Goal: Task Accomplishment & Management: Complete application form

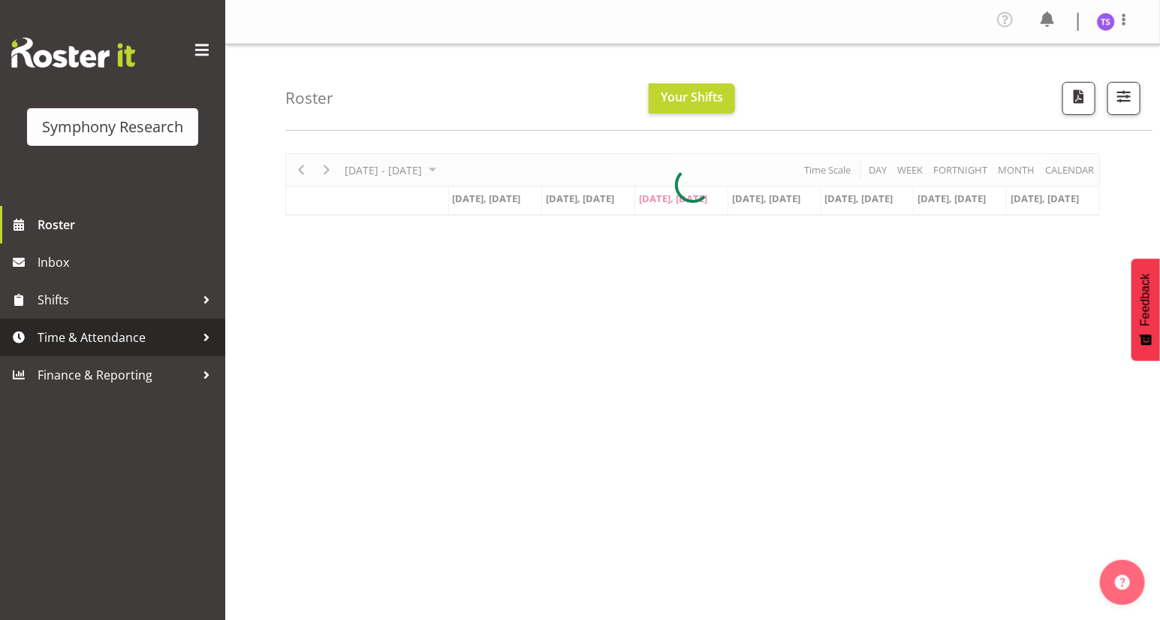
click at [90, 339] on span "Time & Attendance" at bounding box center [117, 337] width 158 height 23
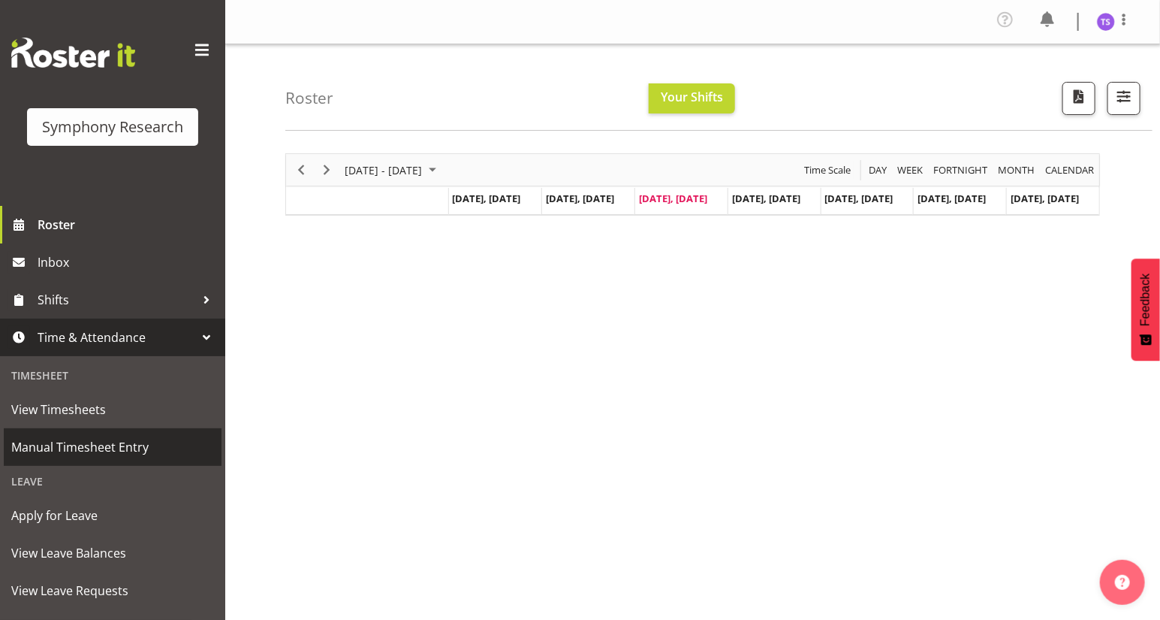
click at [74, 439] on span "Manual Timesheet Entry" at bounding box center [112, 447] width 203 height 23
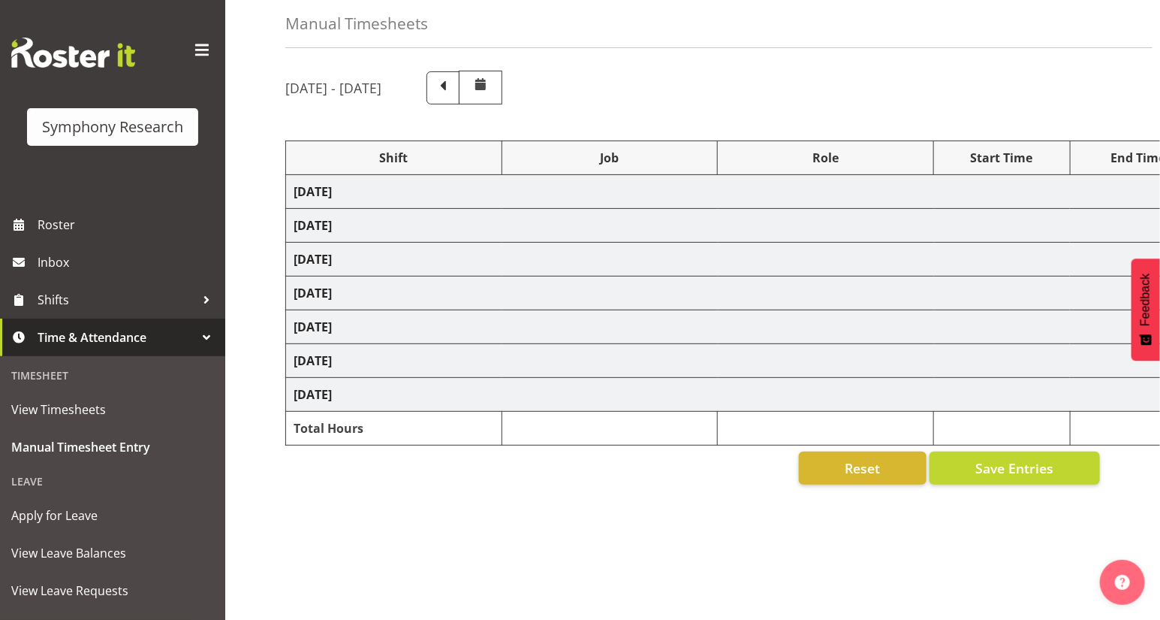
select select "32690"
select select "9636"
select select "47"
select select "81297"
select select "10587"
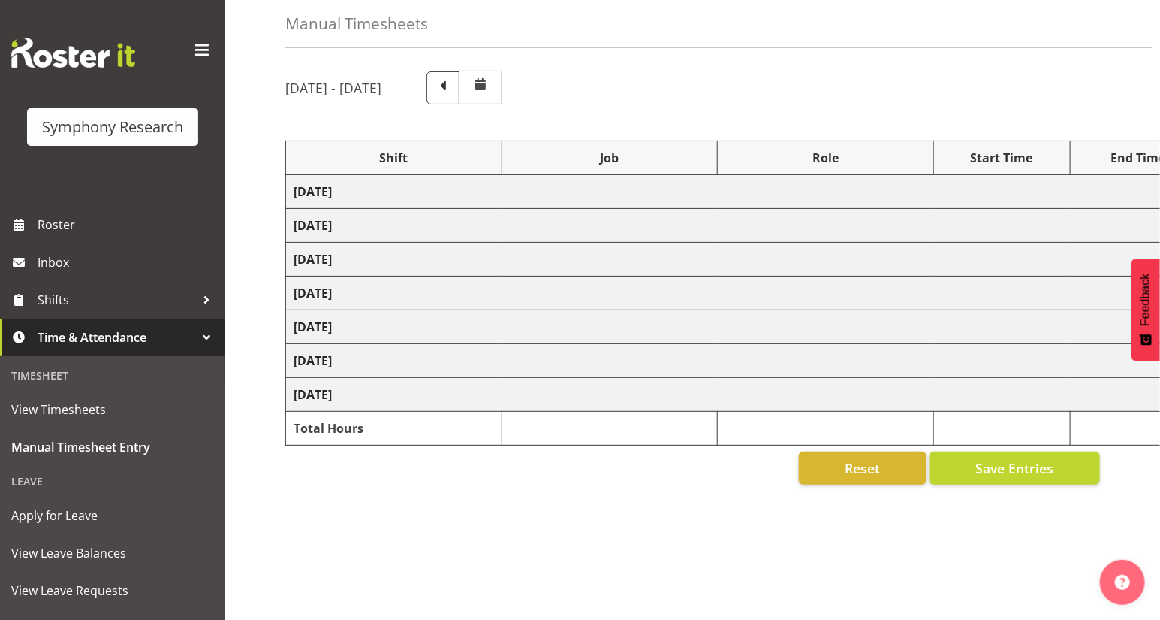
select select "81297"
select select "10587"
select select "47"
select select "32690"
select select "9636"
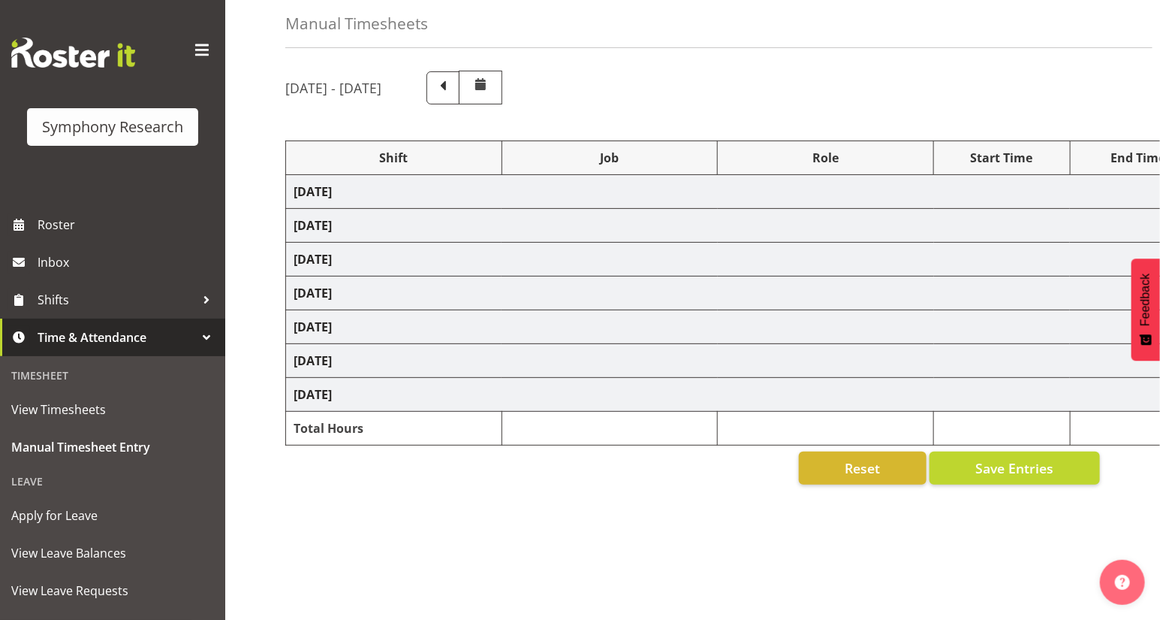
select select "47"
select select "32690"
select select "9636"
select select "47"
select select "32690"
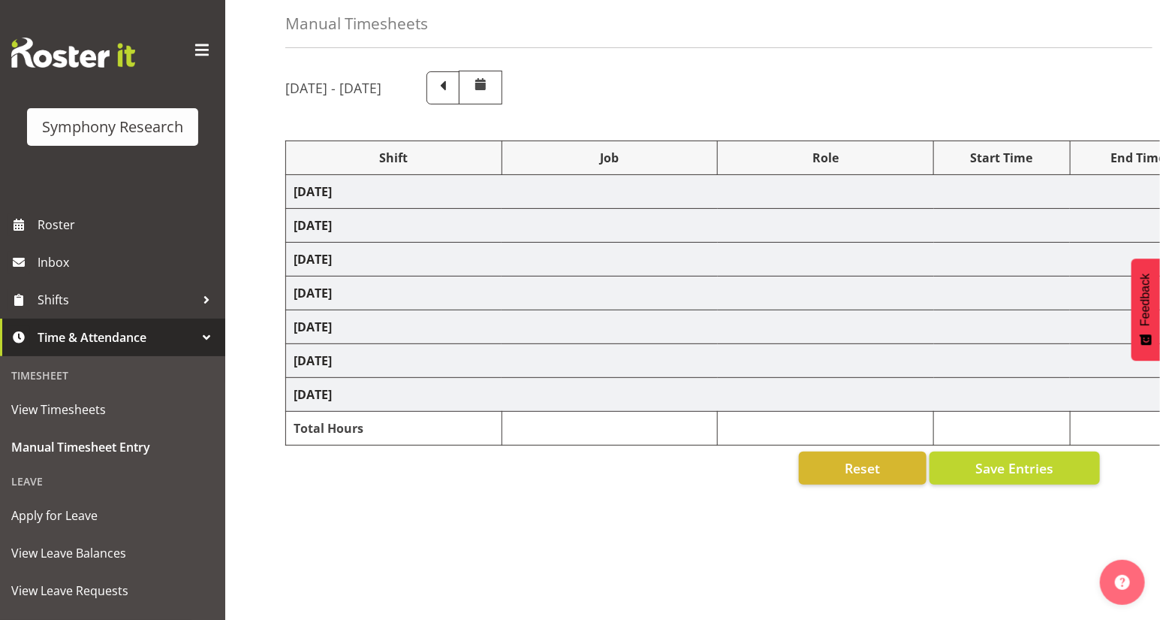
select select "9636"
select select "47"
select select "41604"
select select "10527"
select select "47"
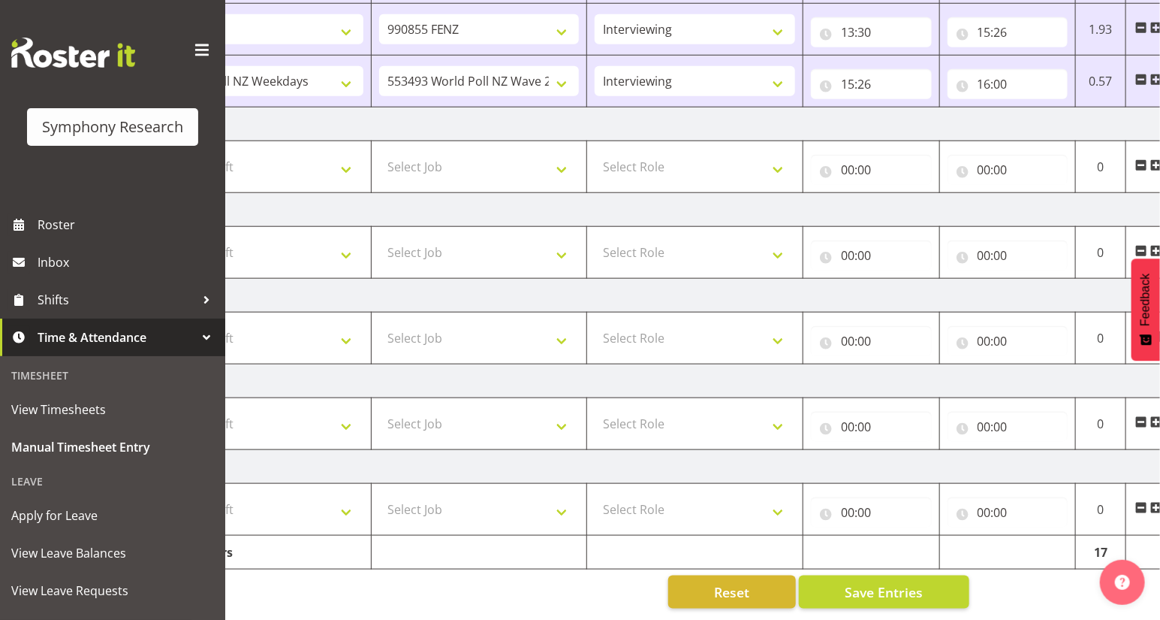
scroll to position [0, 176]
